Goal: Task Accomplishment & Management: Use online tool/utility

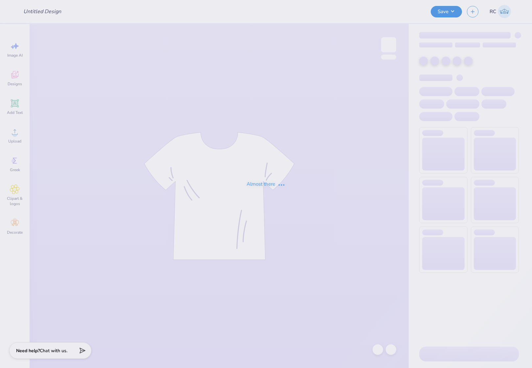
type input "Phi Sigma Sigma"
type input "50"
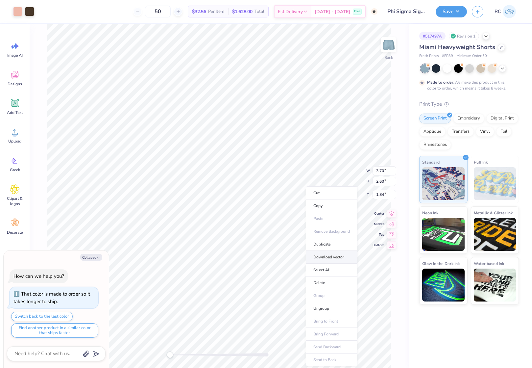
click at [334, 255] on li "Download vector" at bounding box center [332, 257] width 52 height 13
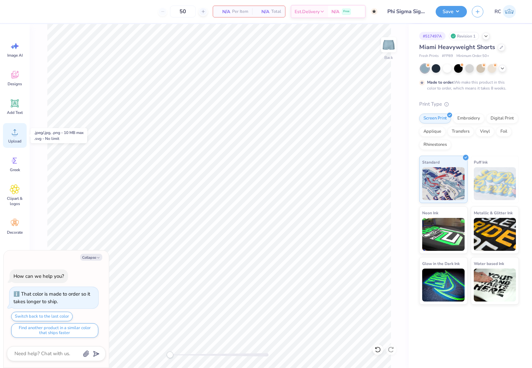
click at [13, 139] on span "Upload" at bounding box center [14, 141] width 13 height 5
click at [19, 141] on span "Upload" at bounding box center [14, 141] width 13 height 5
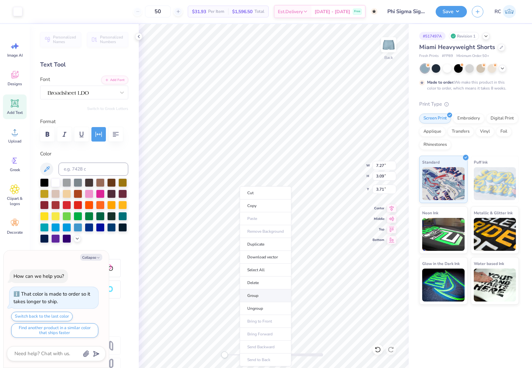
click at [265, 292] on li "Group" at bounding box center [266, 295] width 52 height 13
click at [139, 37] on icon at bounding box center [138, 36] width 5 height 5
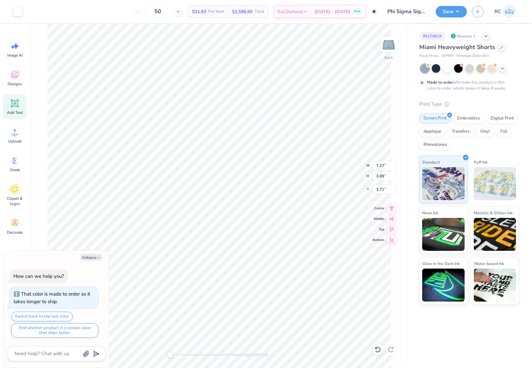
type textarea "x"
click at [383, 169] on input "7.27" at bounding box center [385, 165] width 24 height 9
type input "6"
click at [93, 258] on button "Collapse" at bounding box center [91, 257] width 22 height 7
type textarea "x"
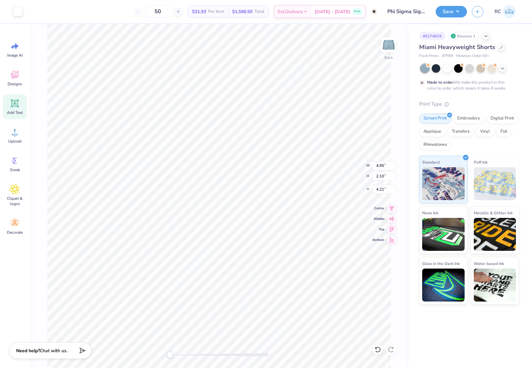
type input "6.00"
type input "2.55"
type input "3.98"
click at [14, 142] on span "Upload" at bounding box center [14, 141] width 13 height 5
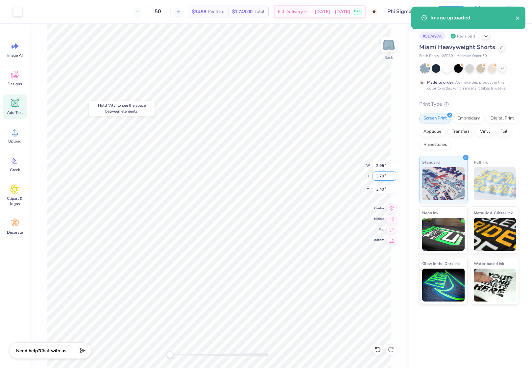
click at [386, 176] on input "3.70" at bounding box center [385, 175] width 24 height 9
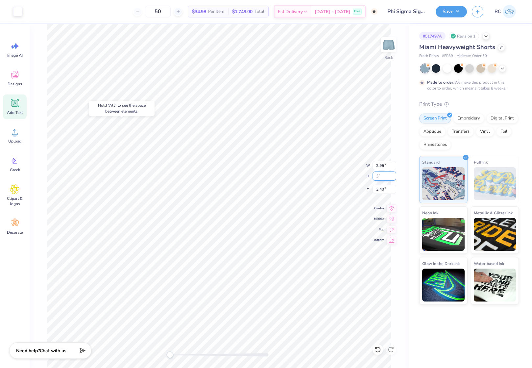
type input "3"
type input "6.00"
type input "2.55"
type input "1.93"
click at [385, 192] on input "1.22" at bounding box center [385, 189] width 24 height 9
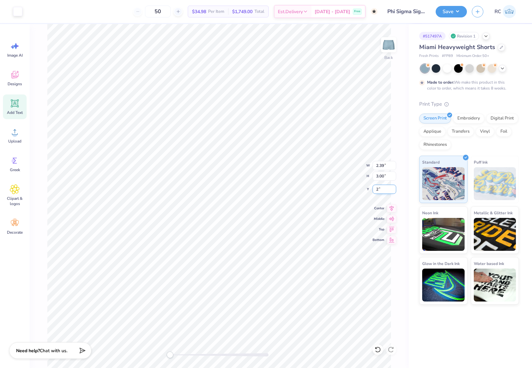
type input "2"
type input "6.00"
type input "2.55"
click at [388, 186] on input "1.93" at bounding box center [385, 189] width 24 height 9
type input "2"
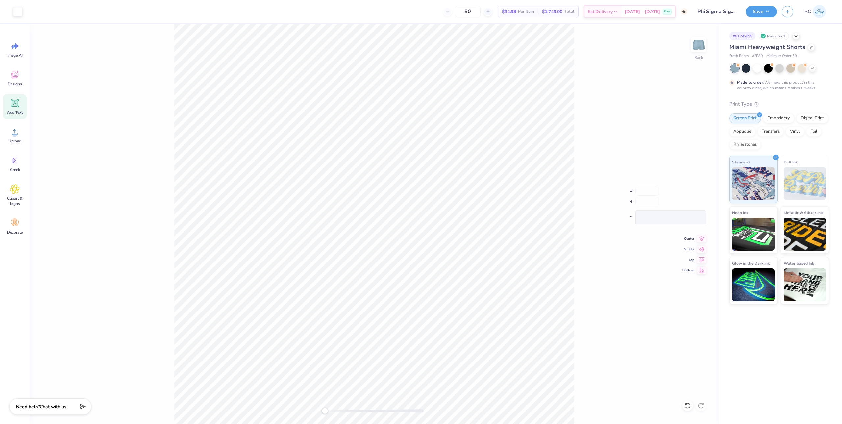
click at [532, 266] on div "Back W H Y Center Middle Top Bottom" at bounding box center [374, 224] width 689 height 400
drag, startPoint x: 581, startPoint y: 258, endPoint x: 580, endPoint y: 254, distance: 4.2
click at [532, 258] on div "Back W 2.39 2.39 " H 3.00 3.00 " Y 3.75 3.75 " Center Middle Top Bottom" at bounding box center [374, 224] width 689 height 400
click at [532, 216] on input "3.75" at bounding box center [695, 217] width 24 height 9
type input "4"
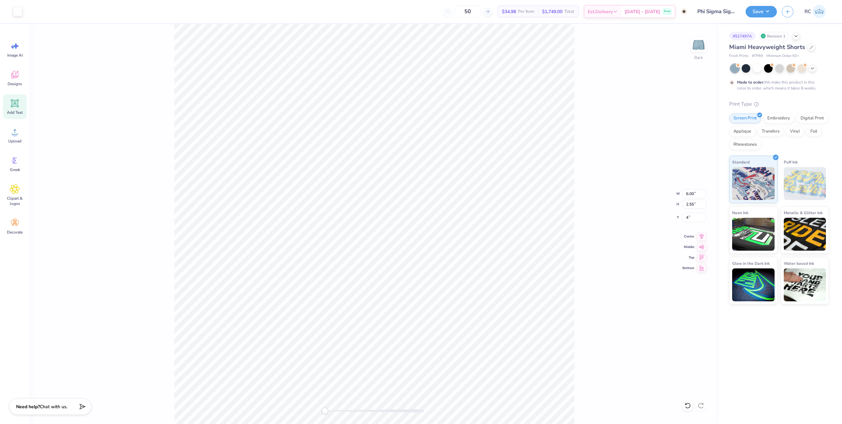
type input "2.39"
type input "3.00"
type input "3.75"
drag, startPoint x: 695, startPoint y: 219, endPoint x: 668, endPoint y: 219, distance: 27.6
click at [532, 217] on div "Back W 2.39 2.39 " H 3.00 3.00 " Y 3.75 3.75 " Center Middle Top Bottom" at bounding box center [374, 224] width 689 height 400
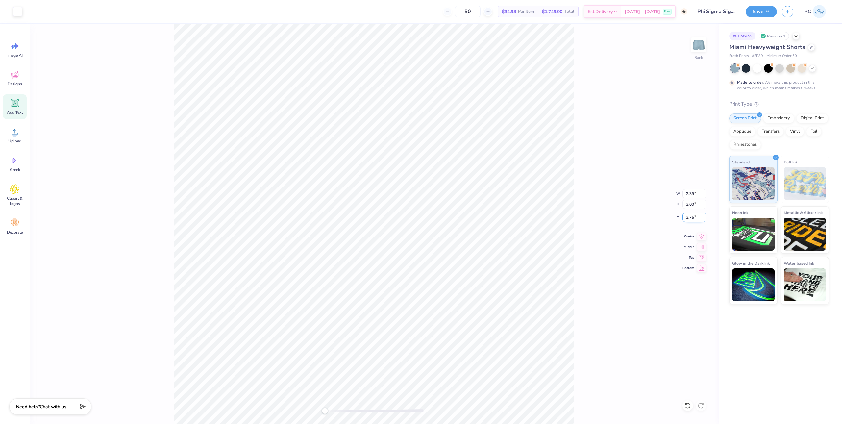
drag, startPoint x: 703, startPoint y: 216, endPoint x: 698, endPoint y: 218, distance: 4.9
type input "3.76"
click at [532, 218] on input "3.76" at bounding box center [695, 217] width 24 height 9
drag, startPoint x: 698, startPoint y: 218, endPoint x: 681, endPoint y: 219, distance: 17.8
click at [532, 219] on div "Back W 2.39 2.39 " H 3.00 3.00 " Y 3.76 3.76 " Center Middle Top Bottom" at bounding box center [374, 224] width 689 height 400
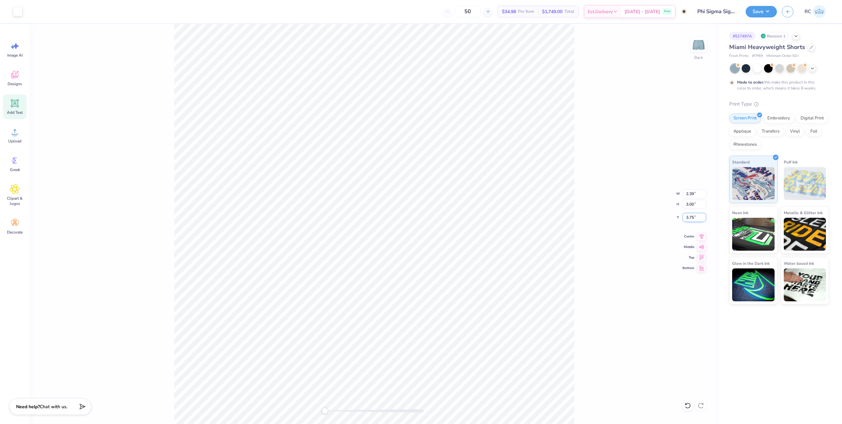
click at [532, 215] on input "3.75" at bounding box center [695, 217] width 24 height 9
type input "4"
click at [532, 282] on div "Back W 2.39 2.39 " H 3.00 3.00 " Y 4 4 " Center Middle Top Bottom" at bounding box center [374, 224] width 689 height 400
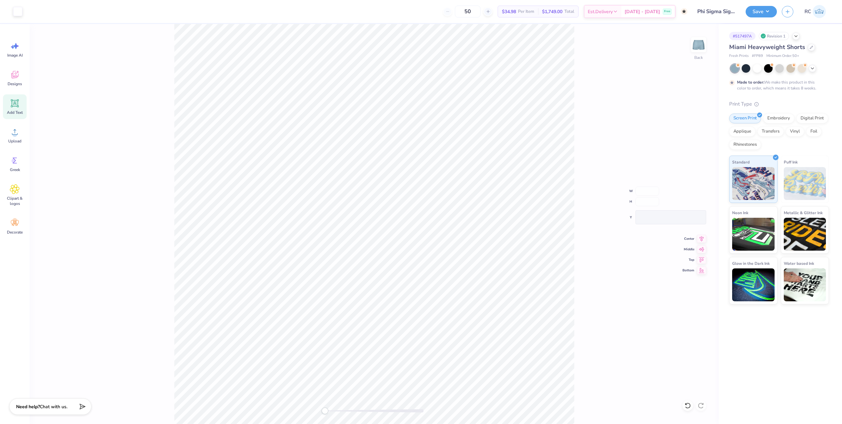
click at [532, 202] on div "Back W H Y Center Middle Top Bottom" at bounding box center [374, 224] width 689 height 400
click at [532, 235] on icon at bounding box center [701, 236] width 9 height 8
type input "2.39"
type input "3.00"
click at [532, 236] on icon at bounding box center [701, 236] width 9 height 8
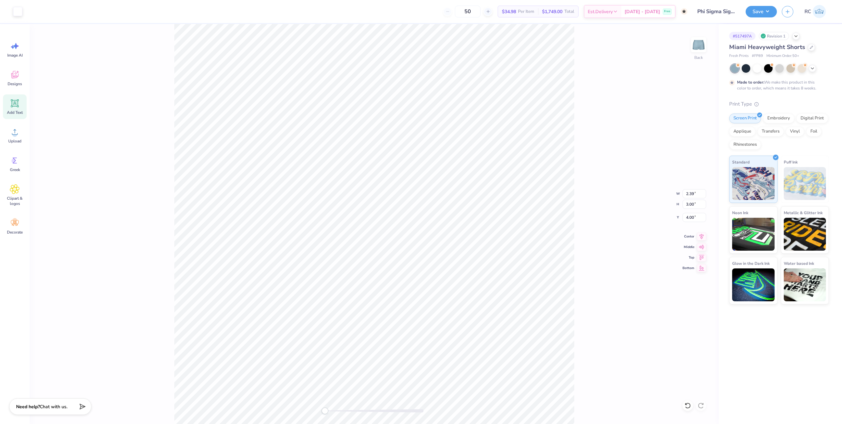
click at [532, 123] on div "Back W 2.39 2.39 " H 3.00 3.00 " Y 4.00 4.00 " Center Middle Top Bottom" at bounding box center [374, 224] width 689 height 400
click at [532, 101] on div "Back W 6.00 6.00 " H 2.55 2.55 " Y 4.00 4.00 " Center Middle Top Bottom" at bounding box center [374, 224] width 689 height 400
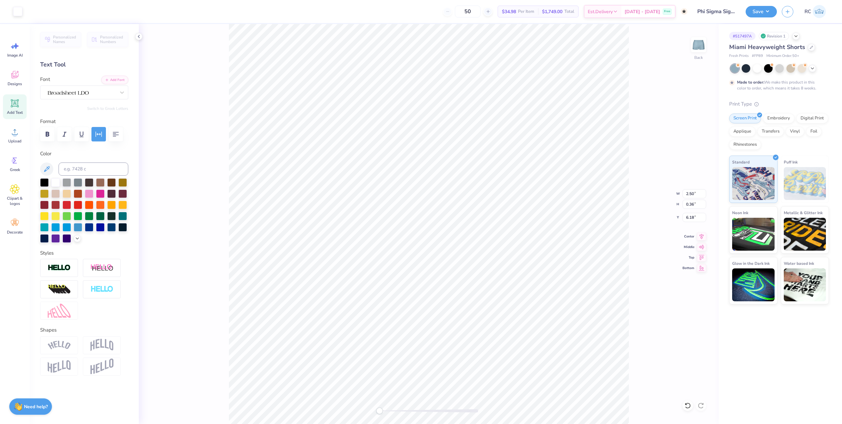
scroll to position [5, 1]
click at [126, 92] on div at bounding box center [122, 93] width 12 height 12
click at [92, 149] on div at bounding box center [84, 147] width 71 height 12
type input "LDO"
click at [532, 267] on div "Back W 2.50 2.50 " H 0.36 0.36 " Y 6.18 6.18 " Center Middle Top Bottom" at bounding box center [429, 224] width 580 height 400
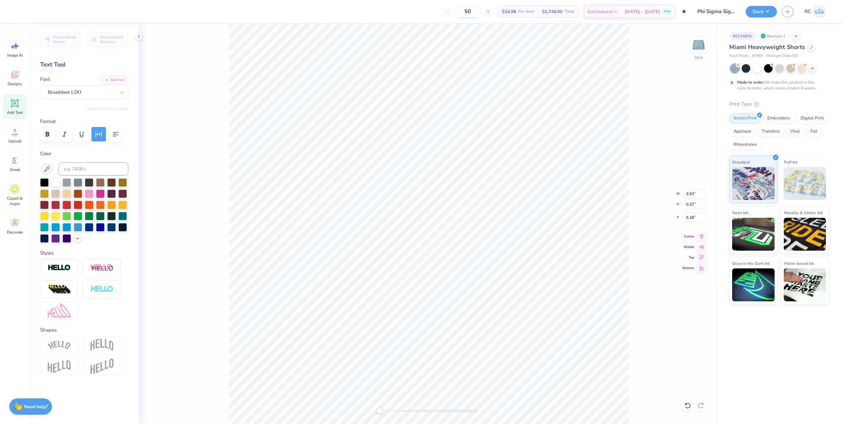
scroll to position [5, 1]
click at [532, 316] on div "Back" at bounding box center [429, 224] width 580 height 400
click at [339, 115] on div "Back" at bounding box center [429, 224] width 580 height 400
drag, startPoint x: 642, startPoint y: 307, endPoint x: 680, endPoint y: 354, distance: 59.9
click at [532, 356] on div "Back" at bounding box center [429, 224] width 580 height 400
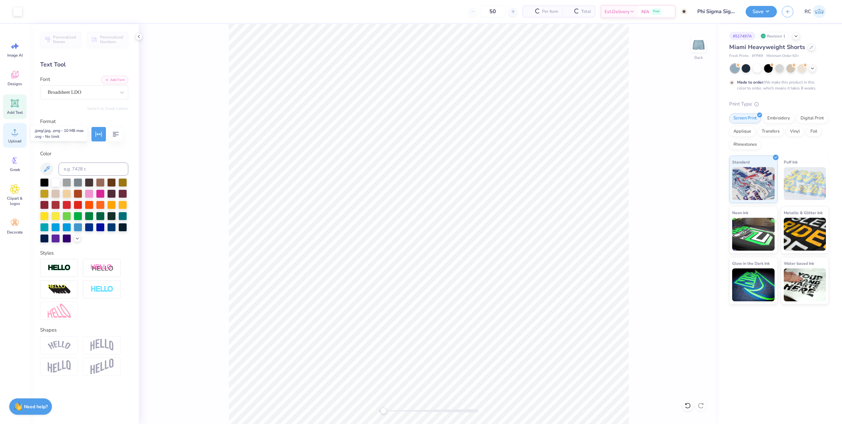
click at [21, 137] on div "Upload" at bounding box center [15, 135] width 24 height 25
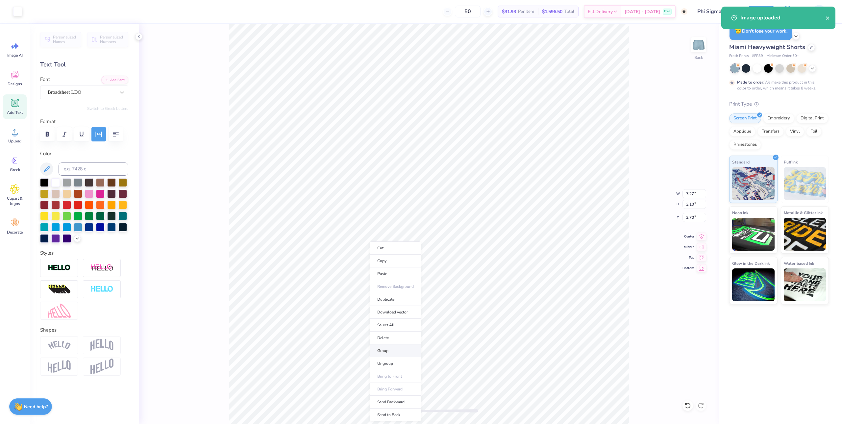
click at [392, 352] on li "Group" at bounding box center [396, 351] width 52 height 13
click at [532, 191] on input "7.27" at bounding box center [695, 193] width 24 height 9
type input "6"
click at [532, 216] on input "3.96" at bounding box center [695, 217] width 24 height 9
type input "4"
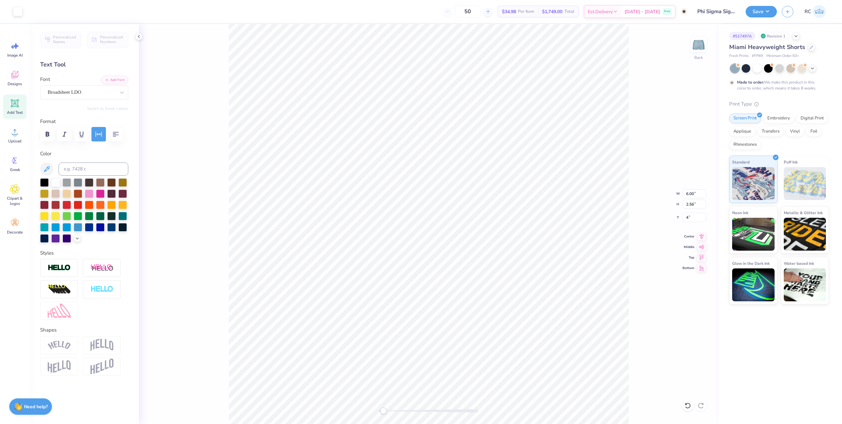
click at [532, 179] on div "Back W 6.00 6.00 " H 2.56 2.56 " Y 4 4 " Center Middle Top Bottom" at bounding box center [429, 224] width 580 height 400
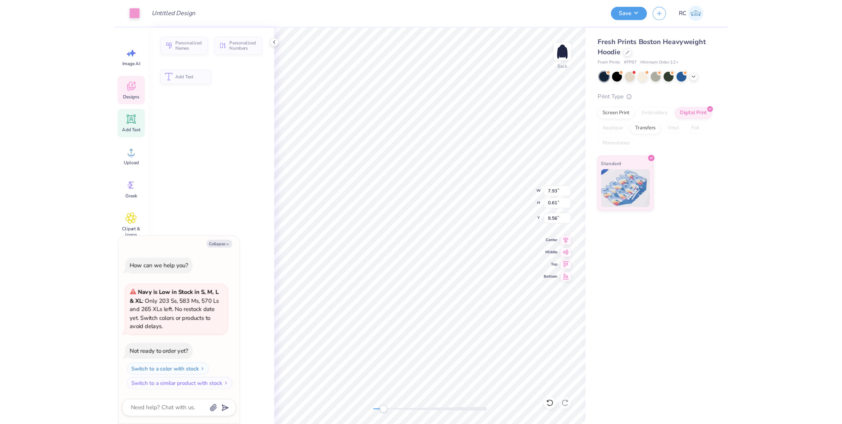
scroll to position [6, 1]
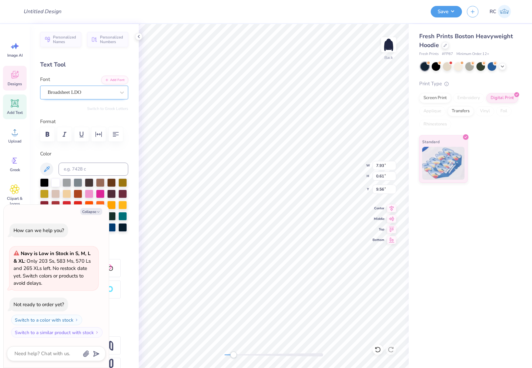
click at [96, 94] on div "Broadsheet LDO" at bounding box center [81, 92] width 69 height 10
type textarea "x"
type input "12.50"
type input "7.17"
type input "3.00"
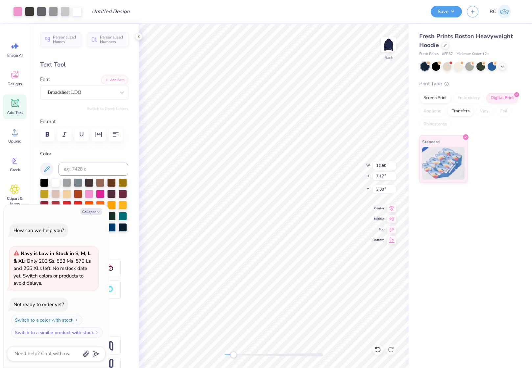
type textarea "x"
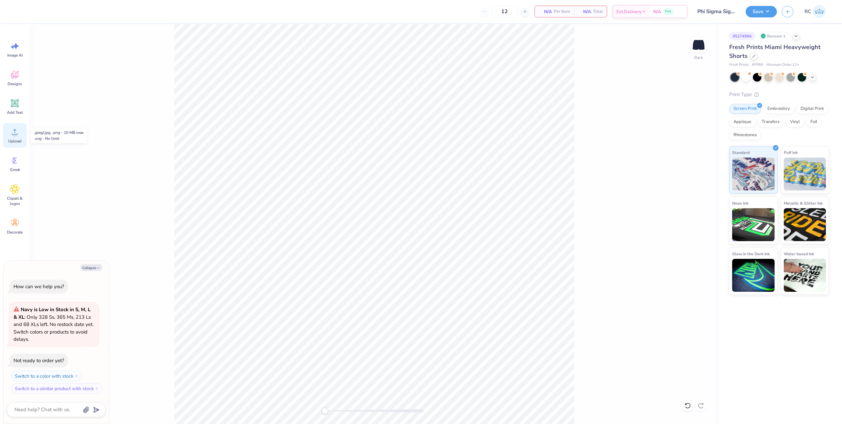
click at [19, 134] on icon at bounding box center [15, 132] width 10 height 10
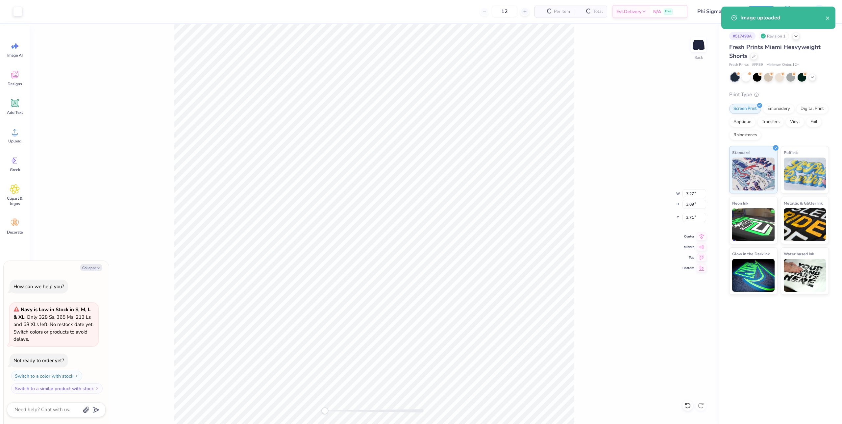
type textarea "x"
click at [695, 193] on input "7.27" at bounding box center [695, 193] width 24 height 9
type input "6"
type textarea "x"
type input "4.95"
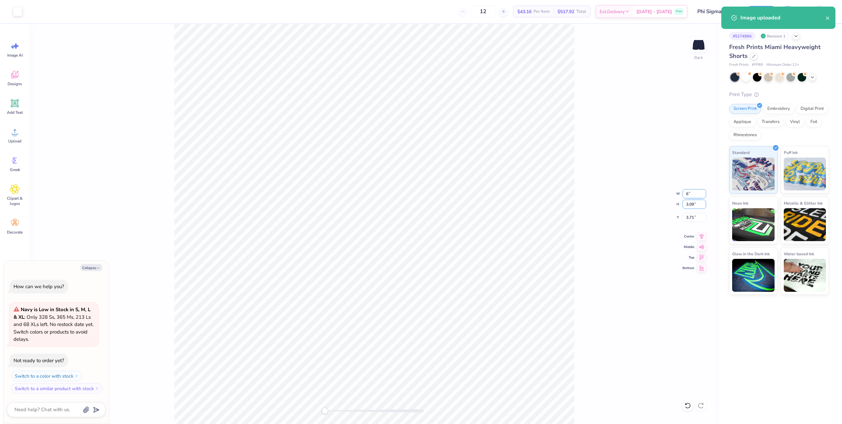
type input "2.35"
type input "4.15"
click at [330, 352] on li "Group" at bounding box center [340, 352] width 52 height 13
type textarea "x"
type input "2.54"
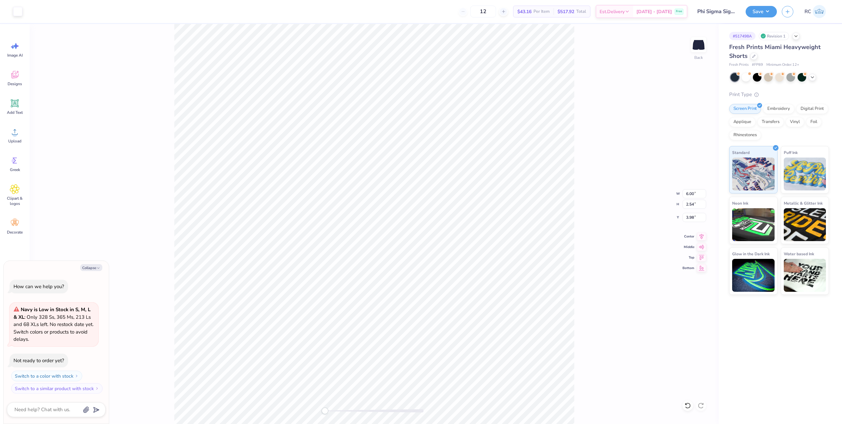
type textarea "x"
click at [697, 219] on input "3.98" at bounding box center [695, 217] width 24 height 9
type input "6"
drag, startPoint x: 697, startPoint y: 204, endPoint x: 678, endPoint y: 205, distance: 19.1
click at [671, 203] on div "Back W 6.00 6.00 " H 2.54 2.54 " Y 6 6 " Center Middle Top Bottom" at bounding box center [374, 224] width 689 height 400
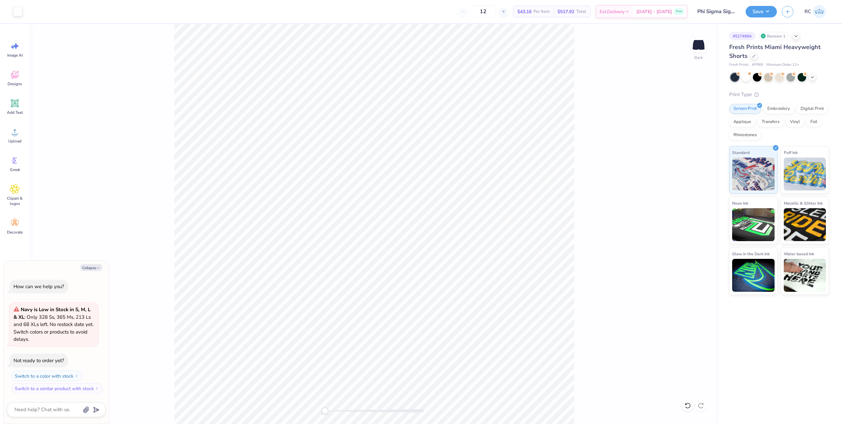
click at [576, 260] on div "Back" at bounding box center [374, 224] width 689 height 400
type textarea "x"
click at [698, 219] on input "6.00" at bounding box center [695, 217] width 24 height 9
type input "4"
click at [617, 230] on div "Back W 6.00 6.00 " H 2.54 2.54 " Y 4 4 " Center Middle Top Bottom" at bounding box center [374, 224] width 689 height 400
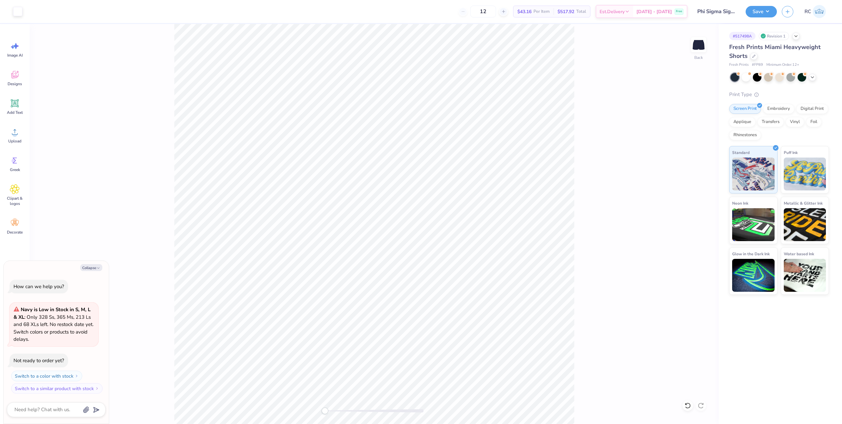
click at [581, 246] on div "Back" at bounding box center [374, 224] width 689 height 400
click at [12, 137] on div "Upload" at bounding box center [15, 135] width 24 height 25
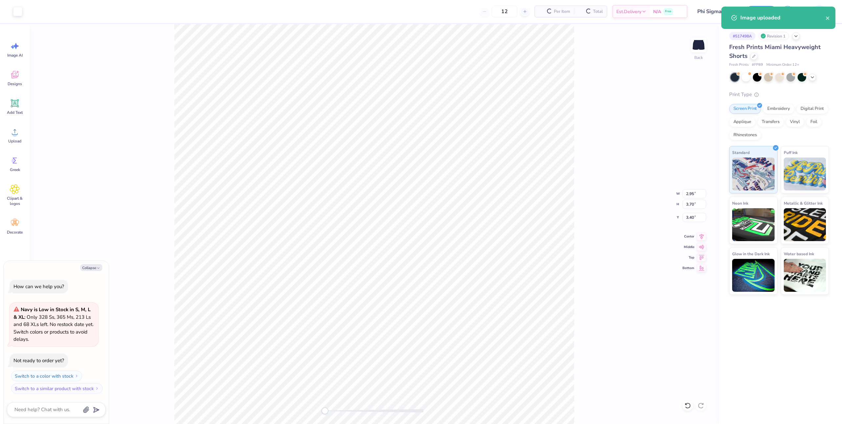
type textarea "x"
click at [693, 193] on input "2.95" at bounding box center [695, 193] width 24 height 9
click at [696, 208] on input "3.70" at bounding box center [695, 204] width 24 height 9
type input "3"
type textarea "x"
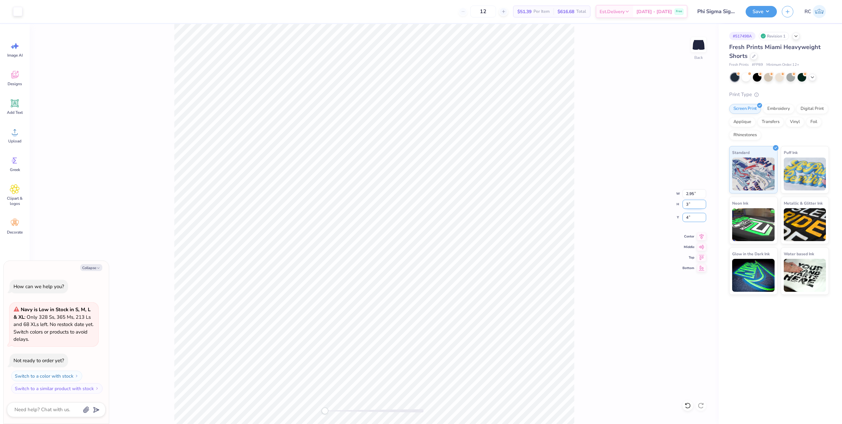
type input "4"
type textarea "x"
click at [703, 218] on input "3.7" at bounding box center [695, 217] width 24 height 9
click at [695, 218] on input "3.7" at bounding box center [695, 217] width 24 height 9
type input "4"
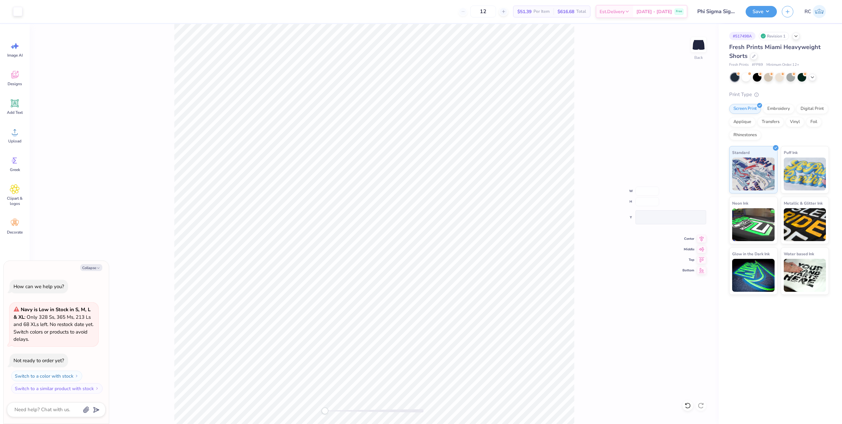
click at [611, 280] on div "Back W H Y Center Middle Top Bottom" at bounding box center [374, 224] width 689 height 400
click at [704, 233] on icon at bounding box center [701, 236] width 9 height 8
type textarea "x"
type input "6.00"
type input "2.54"
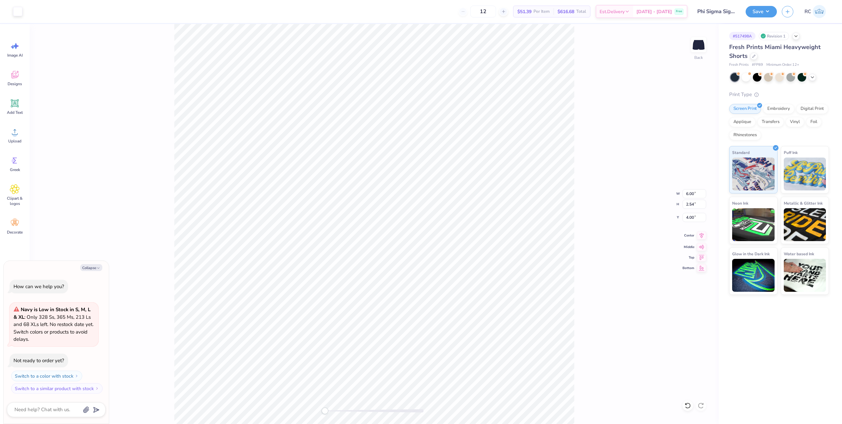
click at [704, 232] on icon at bounding box center [701, 236] width 9 height 8
click at [576, 235] on div "Back W 6.00 6.00 " H 2.54 2.54 " Y 4.00 4.00 " Center Middle Top Bottom" at bounding box center [374, 224] width 689 height 400
click at [580, 164] on div "Back W H Y Center Middle Top Bottom" at bounding box center [374, 224] width 689 height 400
click at [583, 237] on div "Back" at bounding box center [374, 224] width 689 height 400
click at [616, 176] on div "Back W 6.00 6.00 " H 2.54 2.54 " Y 4.00 4.00 " Center Middle Top Bottom" at bounding box center [374, 224] width 689 height 400
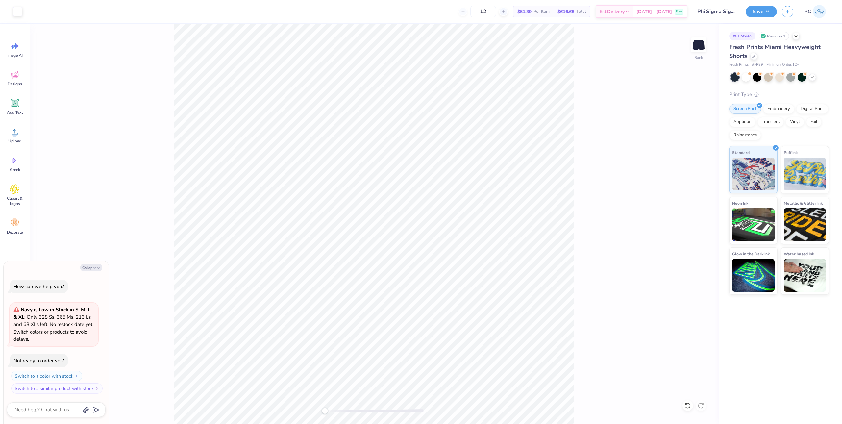
click at [579, 104] on div "Back" at bounding box center [374, 224] width 689 height 400
click at [582, 174] on div "Back" at bounding box center [374, 224] width 689 height 400
type textarea "x"
type input "2.71"
type input "0.35"
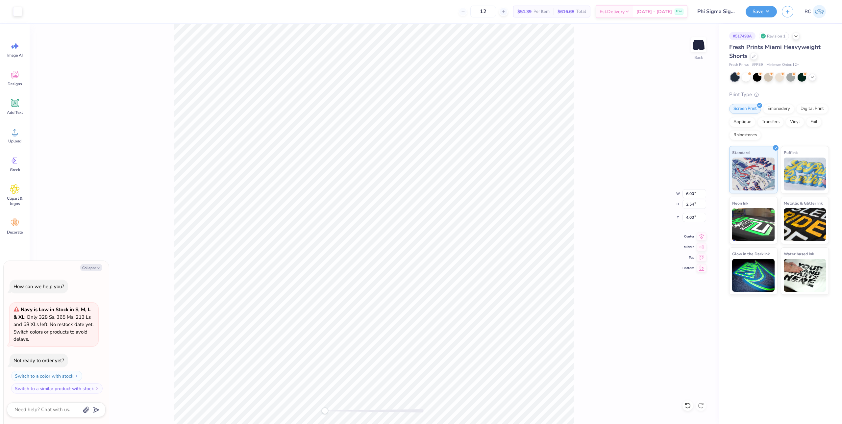
type input "6.19"
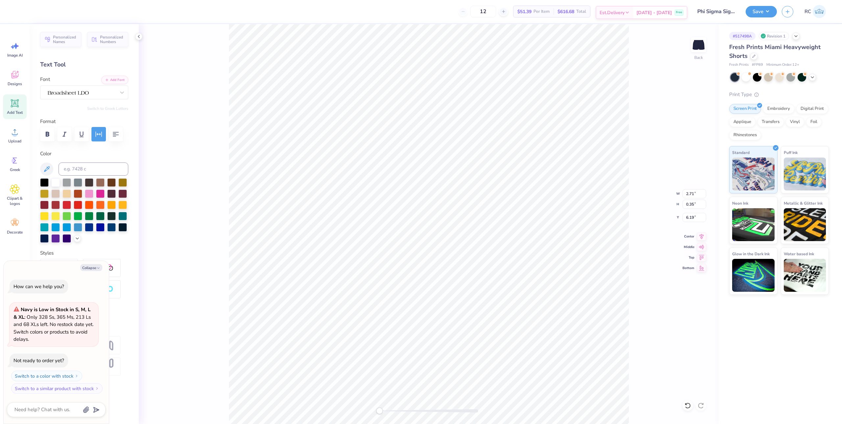
type textarea "x"
type input "6.00"
type input "2.54"
type input "4.00"
click at [502, 354] on li "Group" at bounding box center [511, 352] width 52 height 13
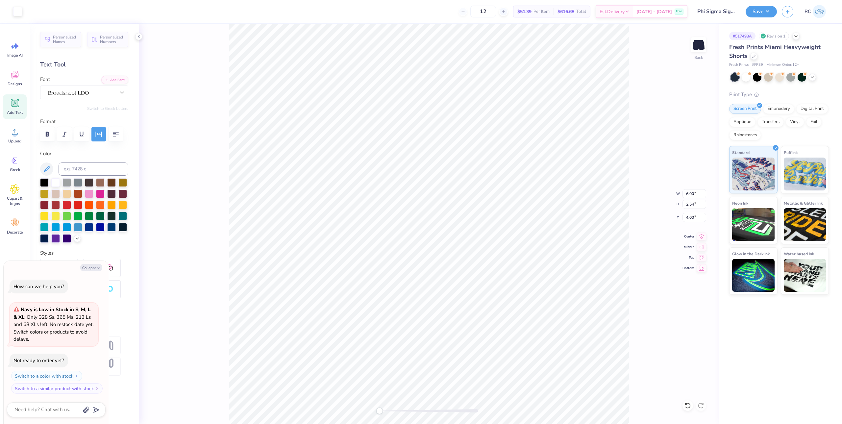
click at [638, 152] on div "Back W 6.00 6.00 " H 2.54 2.54 " Y 4.00 4.00 " Center Middle Top Bottom" at bounding box center [429, 224] width 580 height 400
type textarea "x"
click at [695, 218] on input "4.00" at bounding box center [695, 217] width 24 height 9
type input "2"
click at [221, 87] on div "Back W 2.39 2.39 " H 3.00 3.00 " Y 2 2 " Center Middle Top Bottom" at bounding box center [429, 224] width 580 height 400
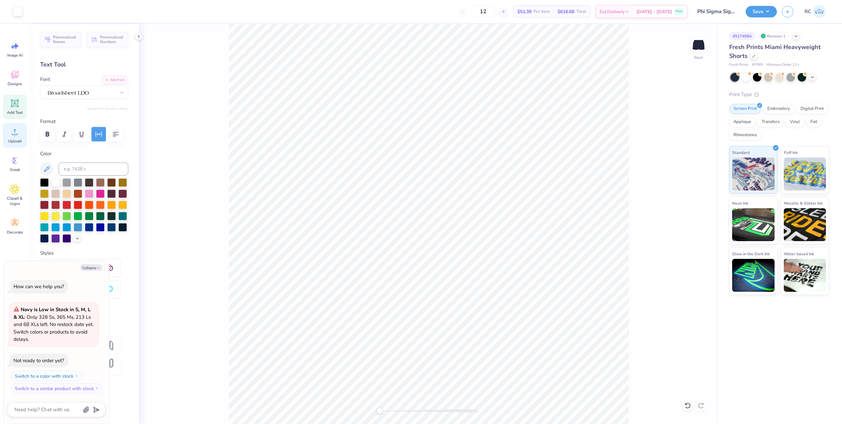
click at [13, 135] on circle at bounding box center [15, 134] width 5 height 5
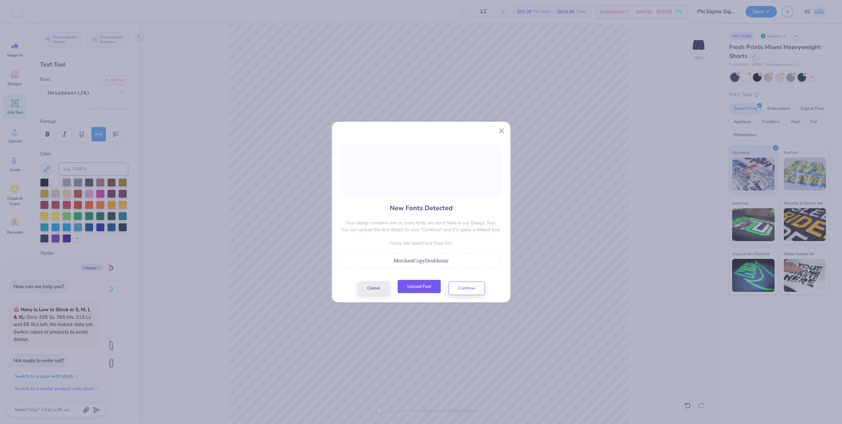
click at [431, 290] on button "Upload Font" at bounding box center [419, 286] width 43 height 13
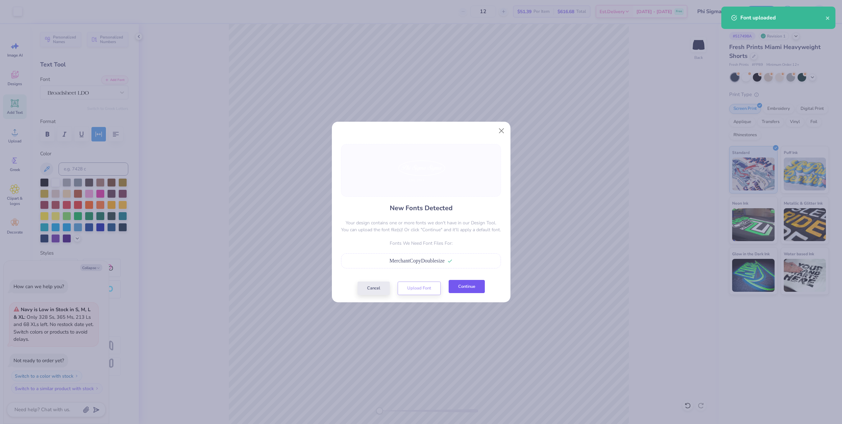
click at [461, 291] on button "Continue" at bounding box center [467, 286] width 36 height 13
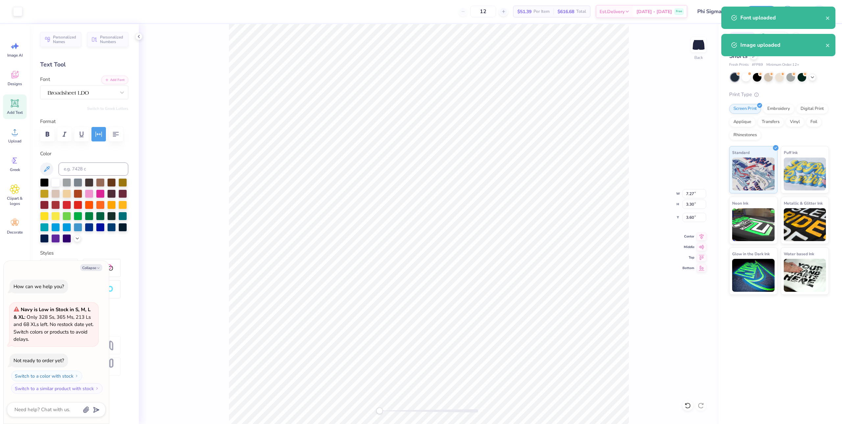
drag, startPoint x: 373, startPoint y: 258, endPoint x: 336, endPoint y: 277, distance: 41.9
drag, startPoint x: 336, startPoint y: 277, endPoint x: 304, endPoint y: 270, distance: 32.7
click at [304, 270] on div "New Fonts Detected Your design contains one or more fonts we don't have in our …" at bounding box center [421, 212] width 842 height 424
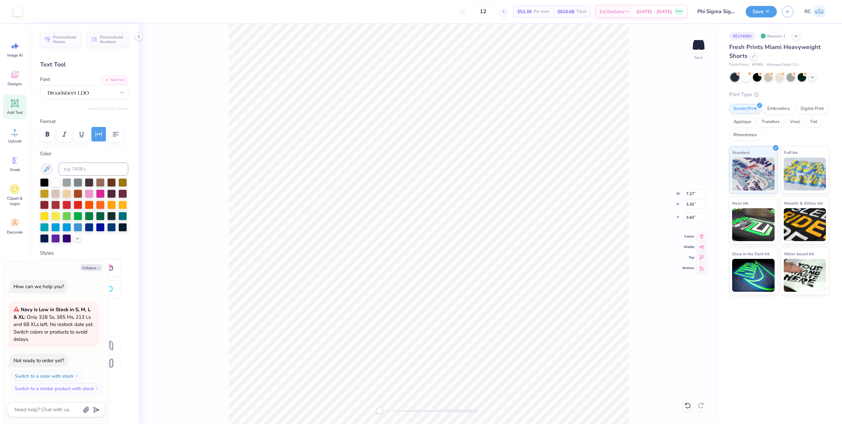
click at [377, 232] on p "Fonts We Need Font Files For:" at bounding box center [421, 230] width 160 height 7
click at [471, 317] on div "New Fonts Detected Your design contains one or more fonts we don't have in our …" at bounding box center [421, 212] width 842 height 424
click at [445, 181] on div at bounding box center [421, 158] width 160 height 53
drag, startPoint x: 247, startPoint y: 309, endPoint x: 231, endPoint y: 311, distance: 16.2
click at [236, 311] on div "New Fonts Detected Your design contains one or more fonts we don't have in our …" at bounding box center [421, 212] width 842 height 424
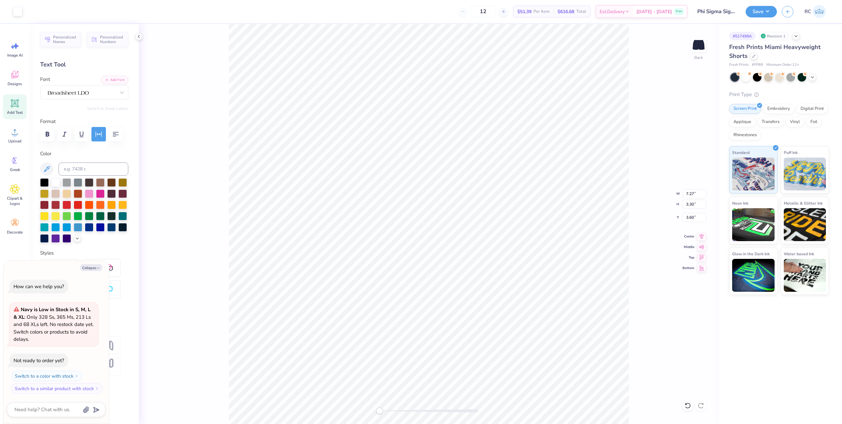
click at [94, 265] on div "New Fonts Detected Your design contains one or more fonts we don't have in our …" at bounding box center [421, 212] width 842 height 424
click at [205, 264] on div "New Fonts Detected Your design contains one or more fonts we don't have in our …" at bounding box center [421, 212] width 842 height 424
type textarea "x"
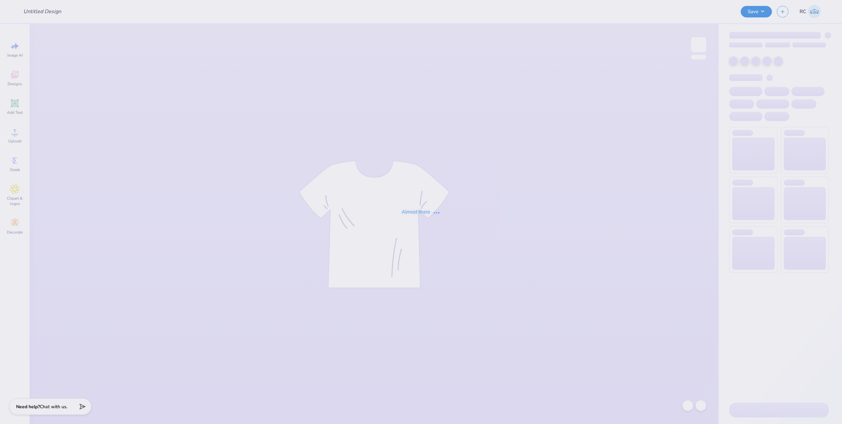
type input "CWRU Law Drafts!"
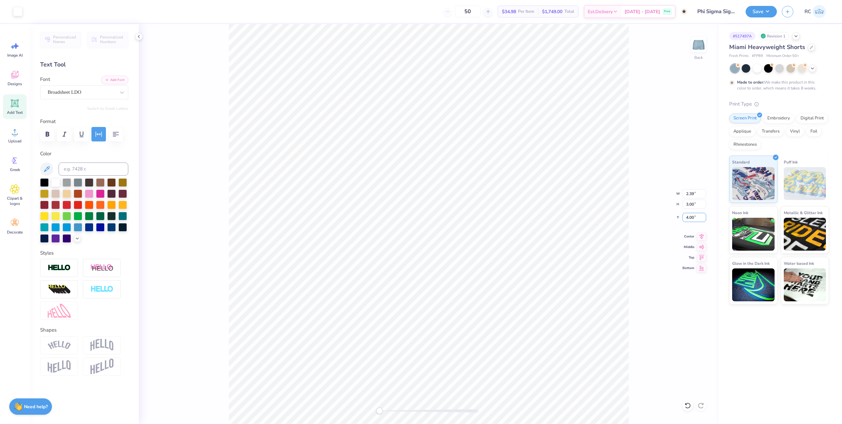
drag, startPoint x: 698, startPoint y: 218, endPoint x: 651, endPoint y: 214, distance: 47.6
click at [652, 216] on div "Back W 2.39 2.39 " H 3.00 3.00 " Y 4.00 4.00 " Center Middle Top Bottom" at bounding box center [429, 224] width 580 height 400
click at [691, 216] on input "4.00" at bounding box center [695, 217] width 24 height 9
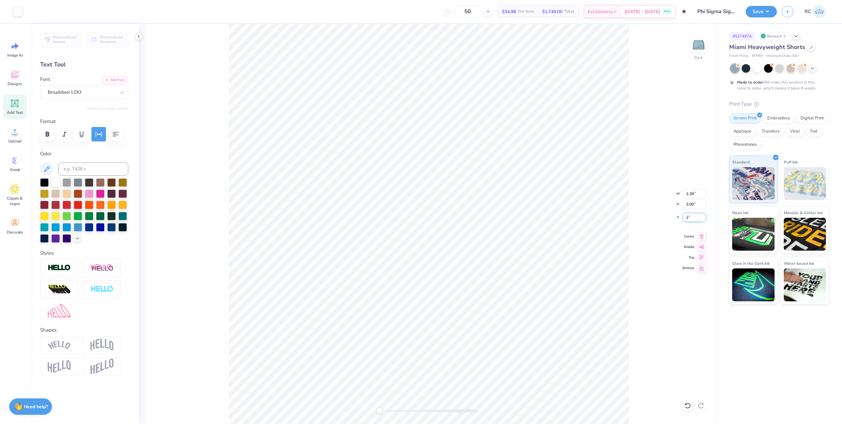
type input "2"
click at [698, 204] on input "3.00" at bounding box center [695, 204] width 24 height 9
click at [695, 221] on input "2" at bounding box center [695, 217] width 24 height 9
type input "6.00"
type input "2.56"
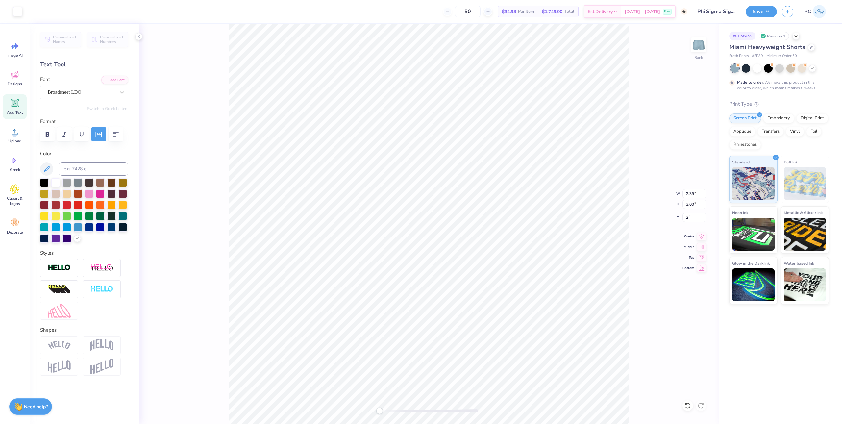
type input "4.00"
drag, startPoint x: 698, startPoint y: 219, endPoint x: 666, endPoint y: 211, distance: 33.0
click at [674, 216] on div "Back W 6.00 6.00 " H 2.56 2.56 " Y 4.00 4.00 " Center Middle Top Bottom" at bounding box center [429, 224] width 580 height 400
click at [697, 220] on input "4.00" at bounding box center [695, 217] width 24 height 9
type input "6"
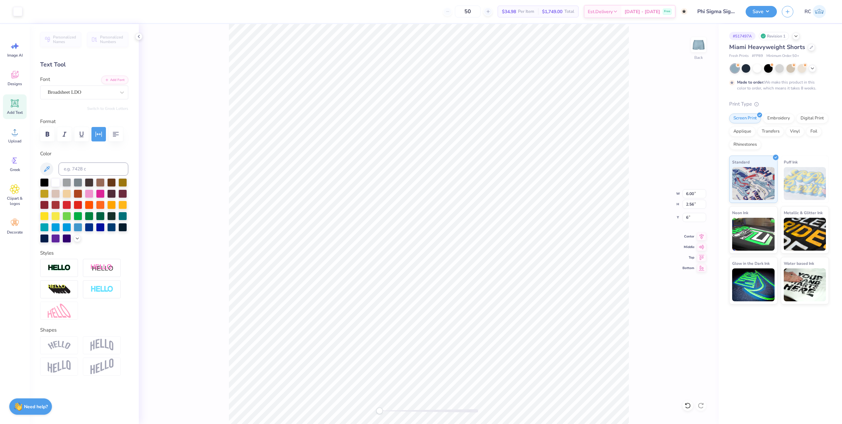
click at [647, 201] on div "Back W 6.00 6.00 " H 2.56 2.56 " Y 6 6 " Center Middle Top Bottom" at bounding box center [429, 224] width 580 height 400
click at [632, 243] on div "Back W H Y Center Middle Top Bottom" at bounding box center [429, 224] width 580 height 400
click at [205, 185] on div "Back" at bounding box center [429, 224] width 580 height 400
click at [12, 136] on icon at bounding box center [15, 132] width 10 height 10
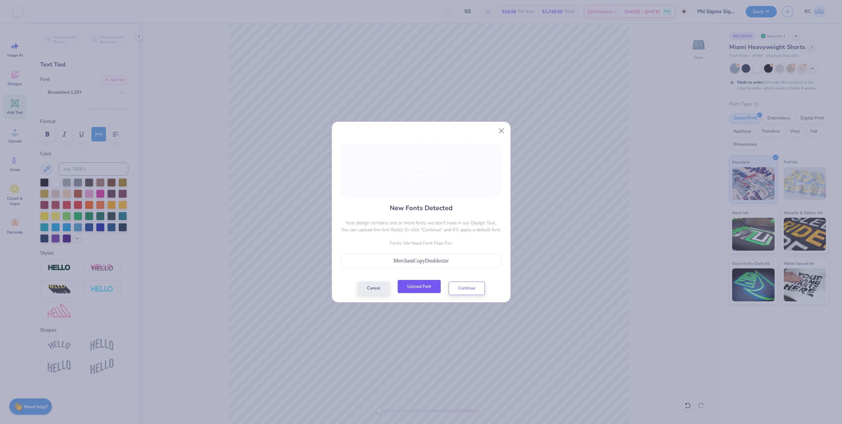
click at [424, 285] on button "Upload Font" at bounding box center [419, 286] width 43 height 13
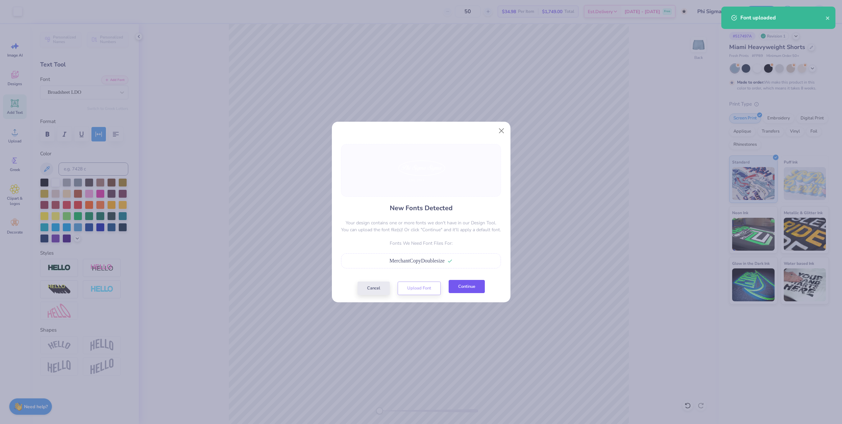
click at [470, 290] on button "Continue" at bounding box center [467, 286] width 36 height 13
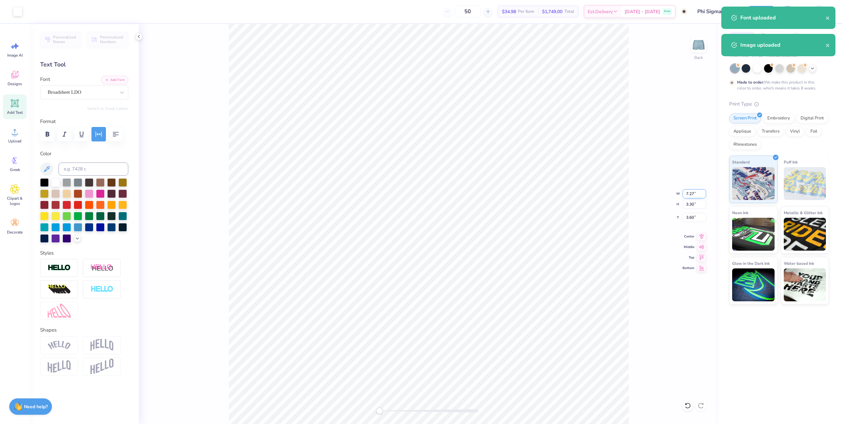
click at [697, 197] on input "7.27" at bounding box center [695, 193] width 24 height 9
type input "4.95"
type input "2.52"
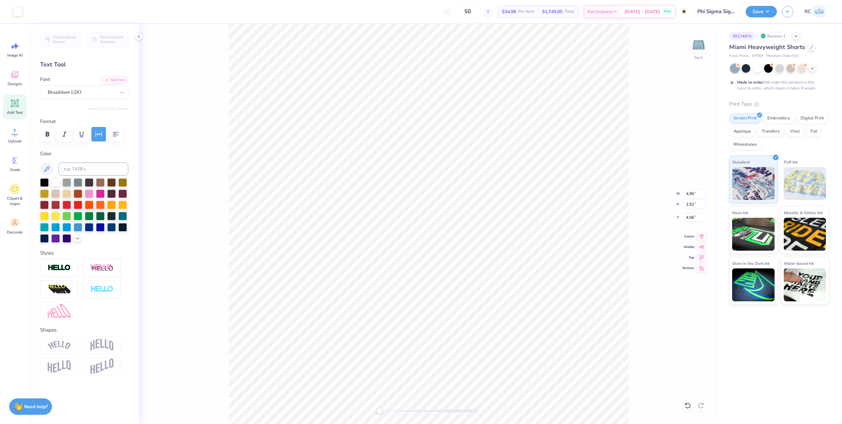
type input "2.40"
type input "6.00"
type input "2.56"
type input "6.00"
click at [392, 352] on li "Group" at bounding box center [403, 352] width 52 height 13
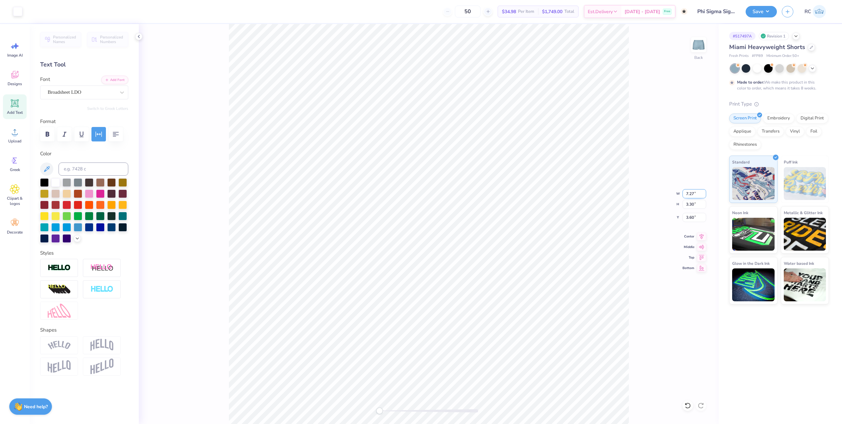
click at [695, 194] on input "7.27" at bounding box center [695, 193] width 24 height 9
type input "6.00"
type input "2.56"
type input "6.00"
click at [692, 219] on input "5.18" at bounding box center [695, 217] width 24 height 9
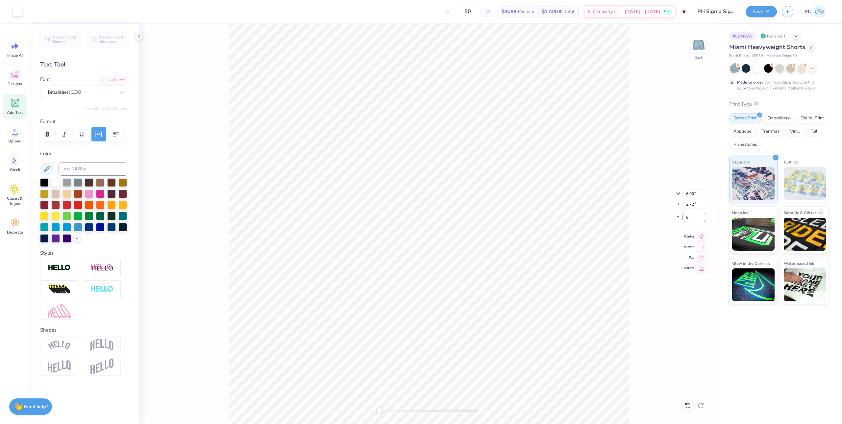
type input "6"
click at [704, 239] on icon at bounding box center [701, 236] width 9 height 8
click at [635, 318] on div "Back W 6.00 6.00 " H 2.72 2.72 " Y 6 6 " Center Middle Top Bottom" at bounding box center [429, 224] width 580 height 400
type input "6.00"
type input "2.72"
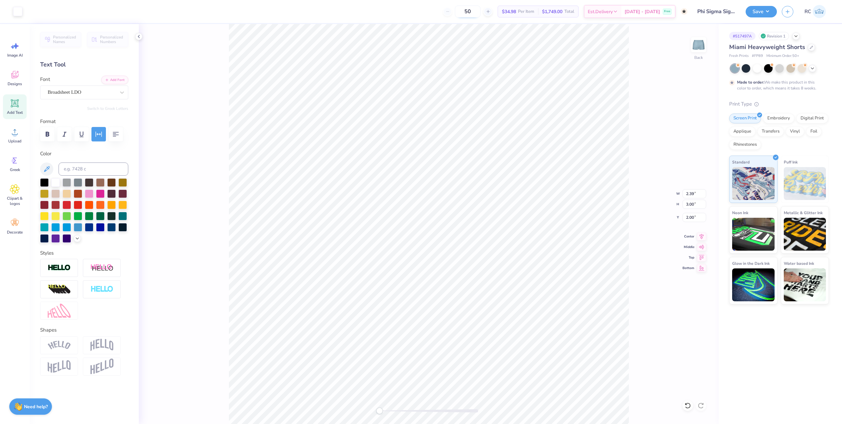
type input "6.00"
type input "2.39"
type input "3.00"
type input "2.00"
click at [635, 179] on div "Back W 2.39 2.39 " H 3.00 3.00 " Y 2.00 2.00 " Center Middle Top Bottom" at bounding box center [429, 224] width 580 height 400
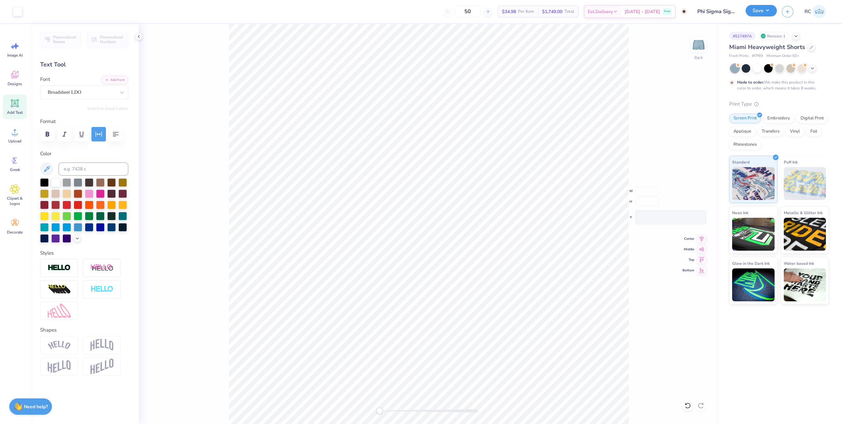
click at [764, 13] on button "Save" at bounding box center [761, 11] width 31 height 12
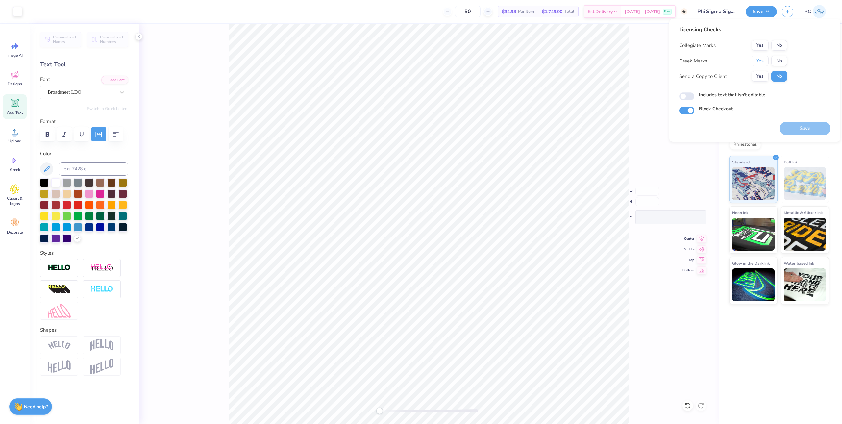
click at [762, 63] on button "Yes" at bounding box center [760, 61] width 17 height 11
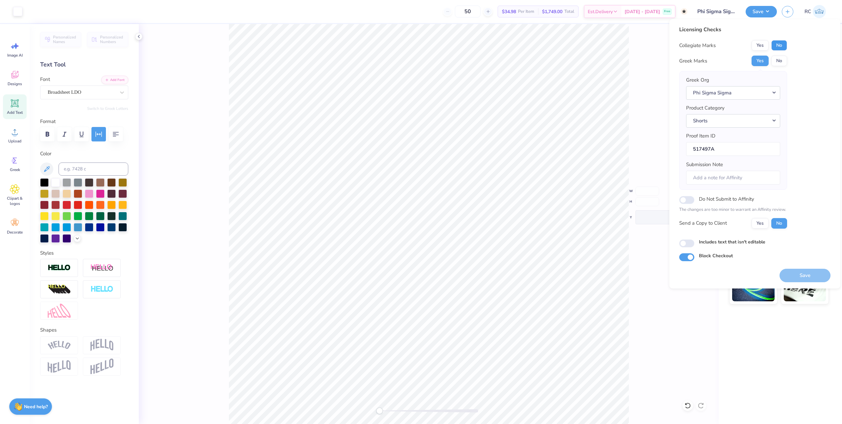
click at [785, 44] on button "No" at bounding box center [780, 45] width 16 height 11
click at [762, 222] on button "Yes" at bounding box center [760, 223] width 17 height 11
click at [689, 245] on input "Includes text that isn't editable" at bounding box center [687, 244] width 15 height 8
checkbox input "true"
click at [806, 276] on button "Save" at bounding box center [805, 275] width 51 height 13
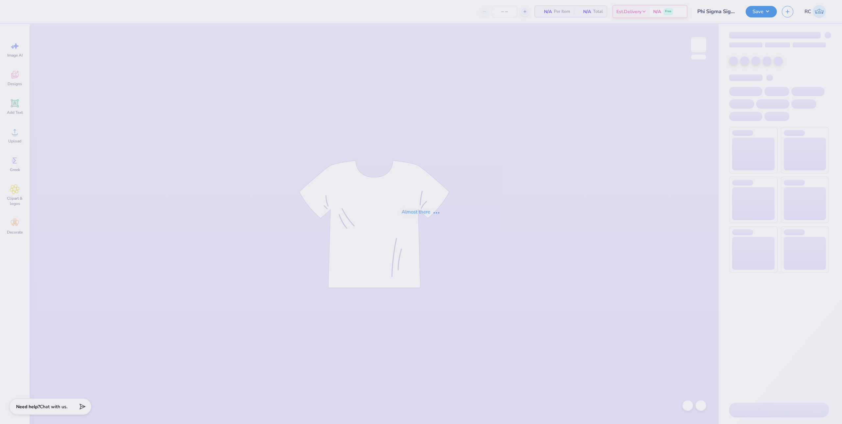
type input "12"
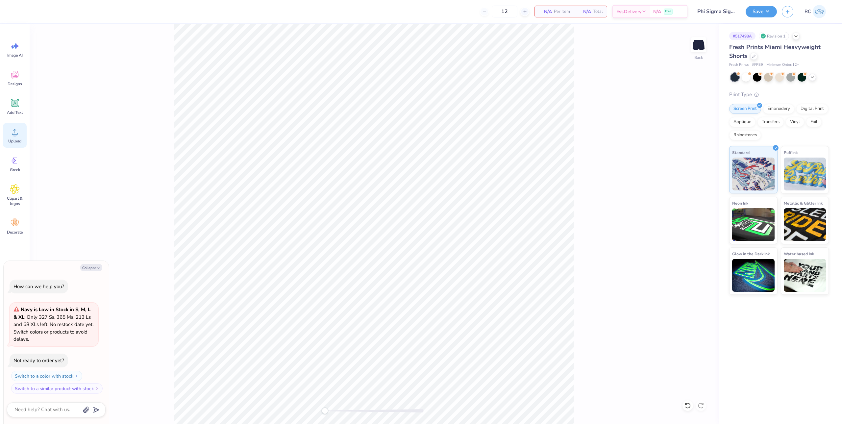
click at [17, 138] on div "Upload" at bounding box center [15, 135] width 24 height 25
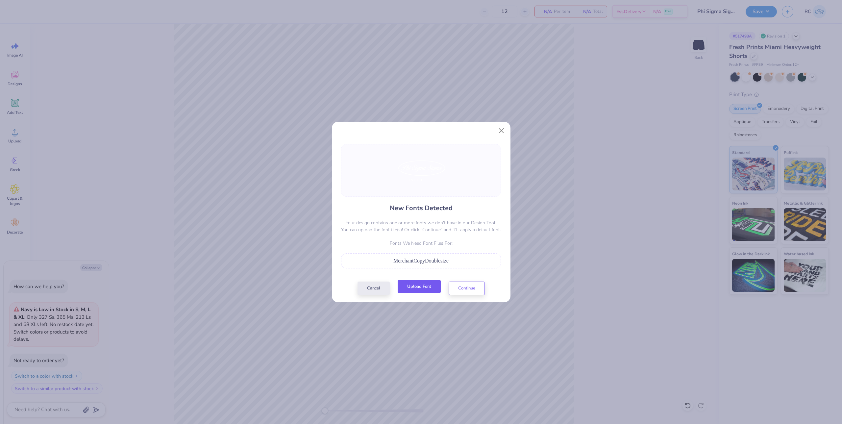
click at [417, 290] on button "Upload Font" at bounding box center [419, 286] width 43 height 13
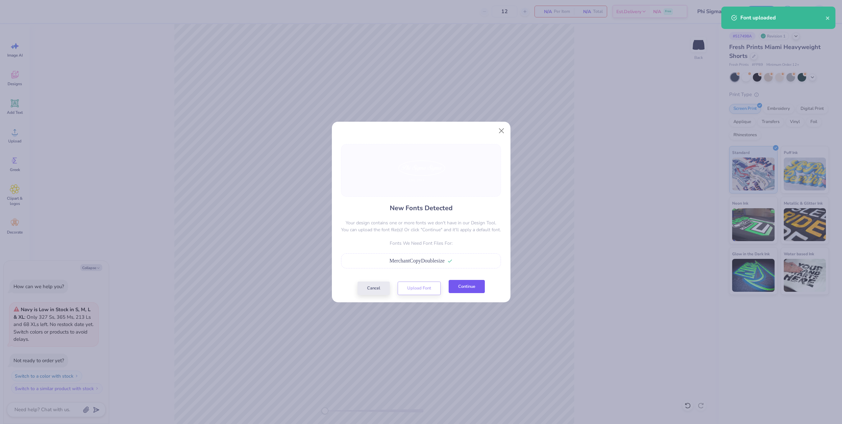
click at [472, 292] on button "Continue" at bounding box center [467, 286] width 36 height 13
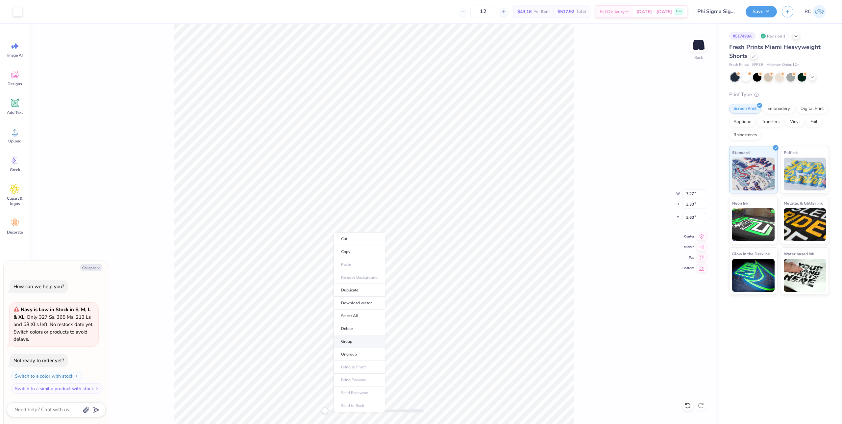
click at [355, 342] on li "Group" at bounding box center [360, 341] width 52 height 13
type textarea "x"
click at [696, 192] on input "7.27" at bounding box center [695, 193] width 24 height 9
type input "6"
click at [689, 194] on input "6" at bounding box center [695, 193] width 24 height 9
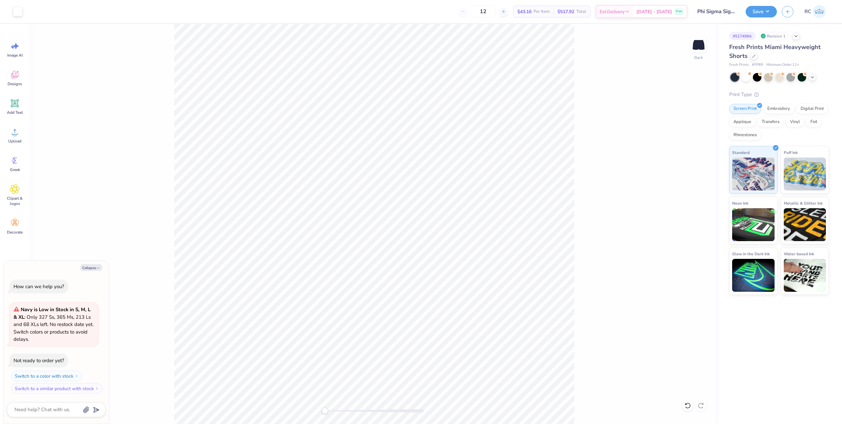
type textarea "x"
click at [698, 193] on input "7.27" at bounding box center [695, 193] width 24 height 9
type input "6"
type textarea "x"
click at [694, 217] on input "3.89" at bounding box center [695, 217] width 24 height 9
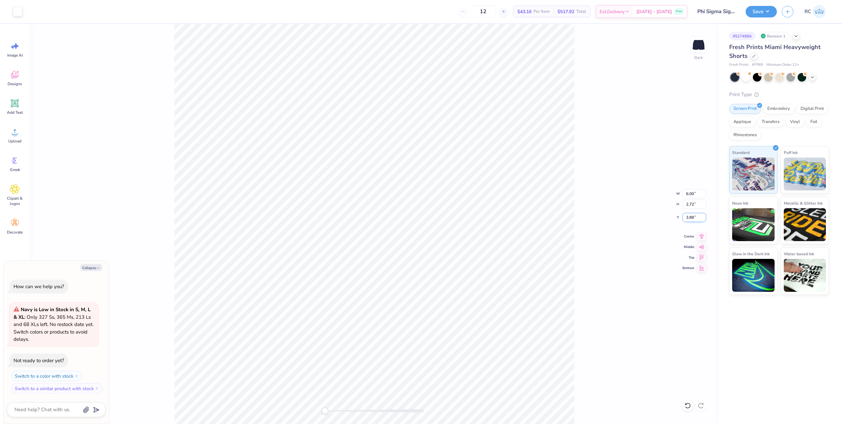
click at [697, 218] on input "3.89" at bounding box center [695, 217] width 24 height 9
type input "6"
click at [588, 290] on div "Back W 6.00 6.00 " H 2.72 2.72 " Y 6 6 " Center Middle Top Bottom" at bounding box center [374, 224] width 689 height 400
click at [596, 207] on div "Back W 6.00 6.00 " H 2.72 2.72 " Y 6.00 6.00 " Center Middle Top Bottom" at bounding box center [374, 224] width 689 height 400
click at [702, 234] on icon at bounding box center [702, 236] width 4 height 6
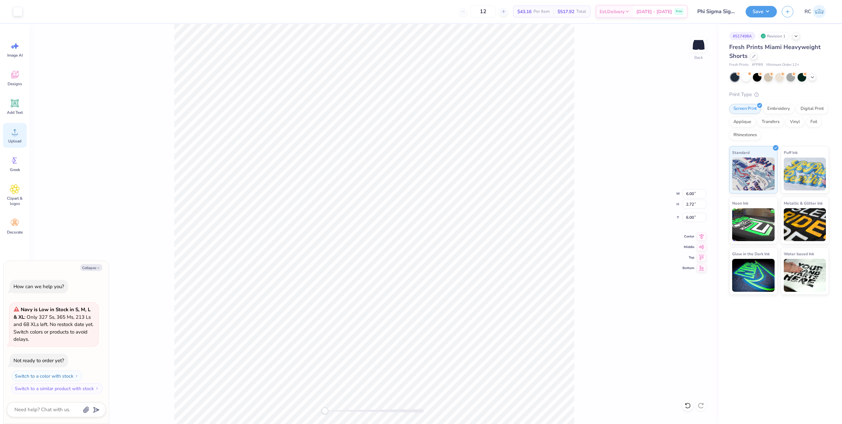
click at [19, 134] on icon at bounding box center [15, 132] width 10 height 10
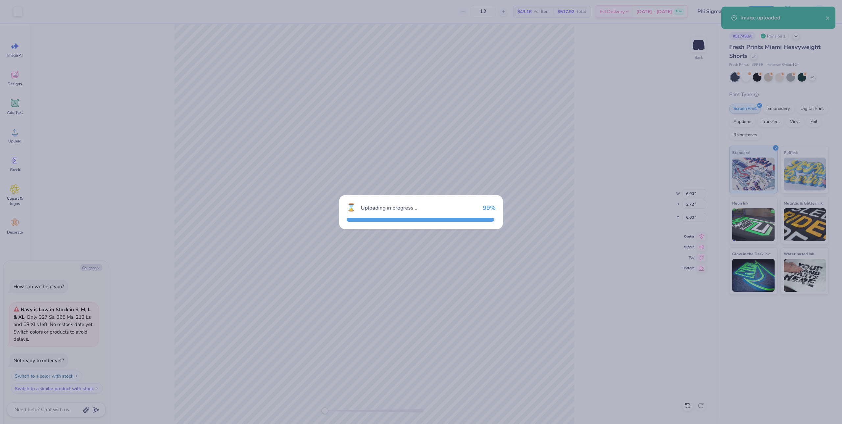
type textarea "x"
type input "2.95"
type input "3.70"
type input "3.40"
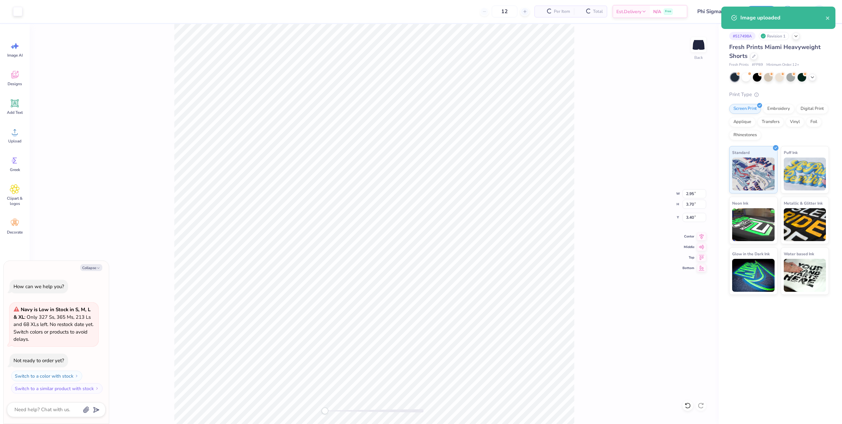
type textarea "x"
click at [697, 203] on input "3.70" at bounding box center [695, 204] width 24 height 9
type input "3"
type textarea "x"
click at [698, 217] on input "3.40" at bounding box center [695, 217] width 24 height 9
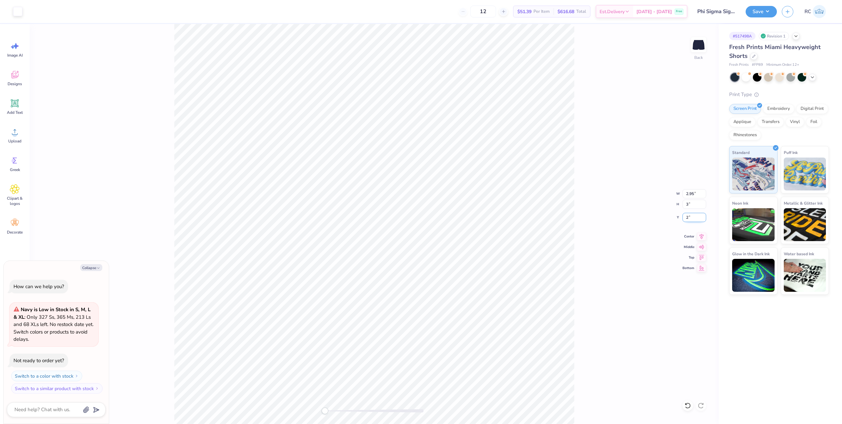
type input "2"
click at [704, 236] on icon at bounding box center [701, 236] width 9 height 8
type textarea "x"
type input "2.39"
type input "3.00"
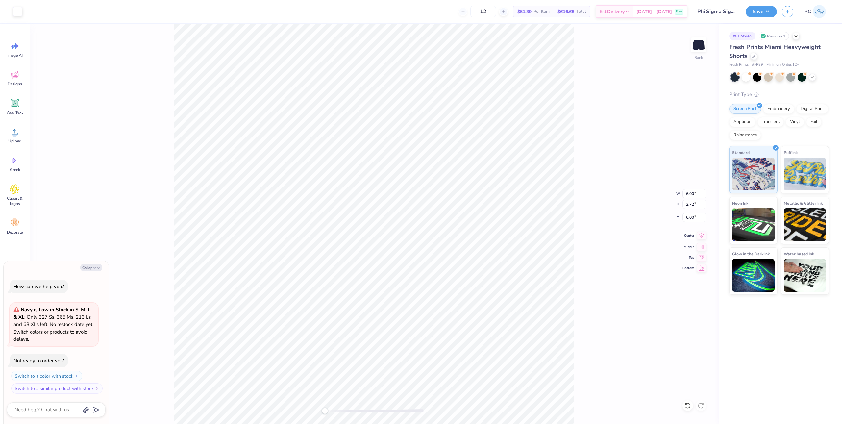
type input "1.71"
click at [703, 236] on icon at bounding box center [701, 236] width 9 height 8
type textarea "x"
drag, startPoint x: 693, startPoint y: 222, endPoint x: 699, endPoint y: 218, distance: 7.2
click at [695, 221] on input "1.71" at bounding box center [695, 217] width 24 height 9
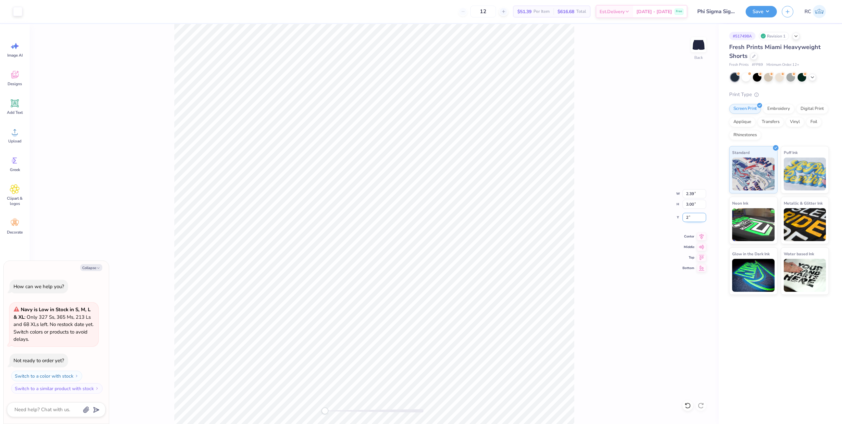
type input "2"
click at [758, 8] on button "Save" at bounding box center [761, 11] width 31 height 12
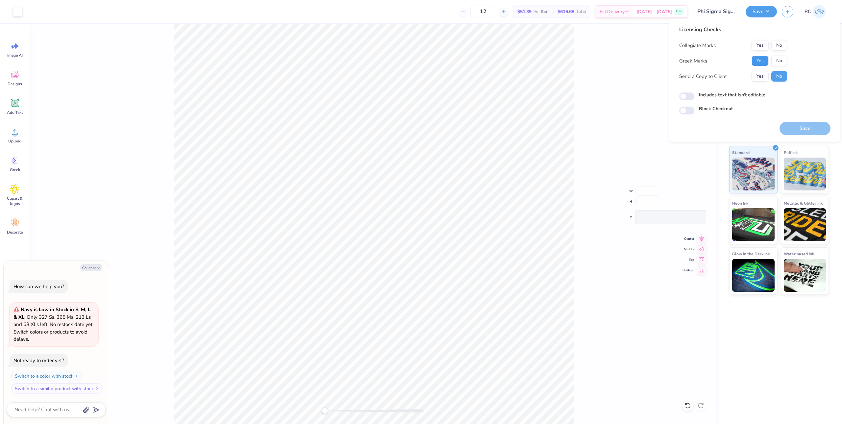
click at [756, 65] on button "Yes" at bounding box center [760, 61] width 17 height 11
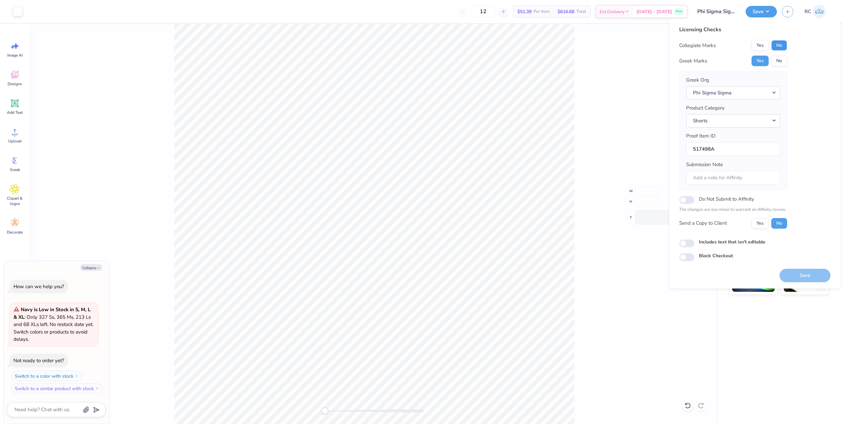
click at [785, 43] on button "No" at bounding box center [780, 45] width 16 height 11
click at [759, 226] on button "Yes" at bounding box center [760, 223] width 17 height 11
type textarea "x"
click at [686, 242] on input "Includes text that isn't editable" at bounding box center [687, 244] width 15 height 8
checkbox input "true"
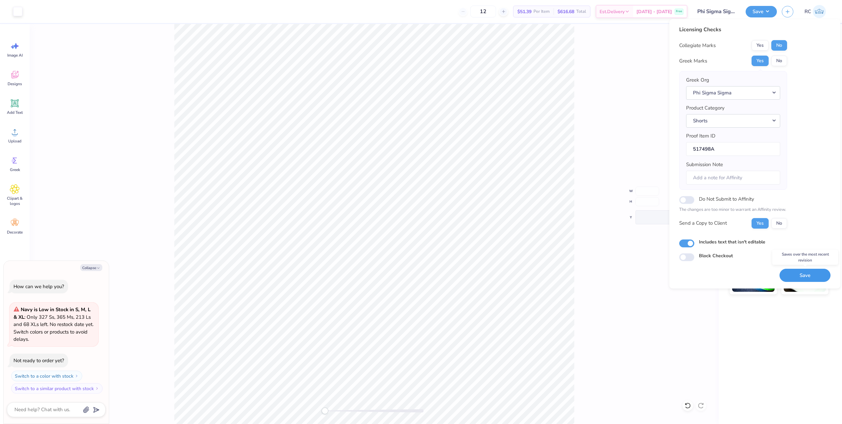
click at [803, 277] on button "Save" at bounding box center [805, 275] width 51 height 13
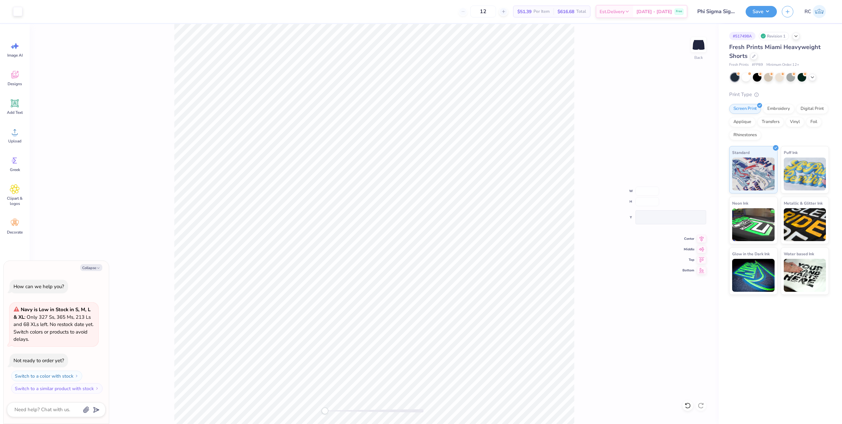
type textarea "x"
